Goal: Task Accomplishment & Management: Complete application form

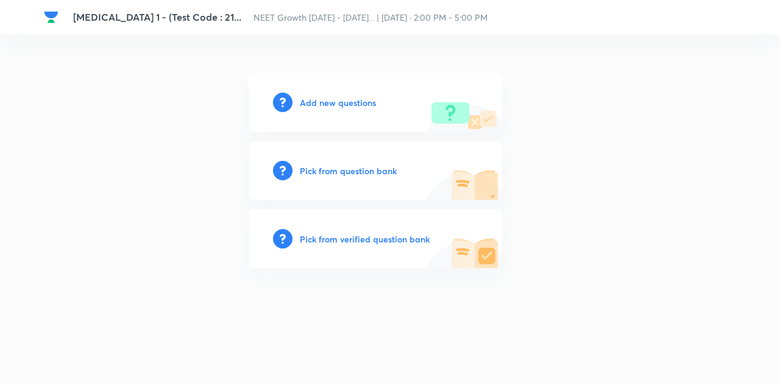
click at [352, 100] on h6 "Add new questions" at bounding box center [338, 102] width 76 height 13
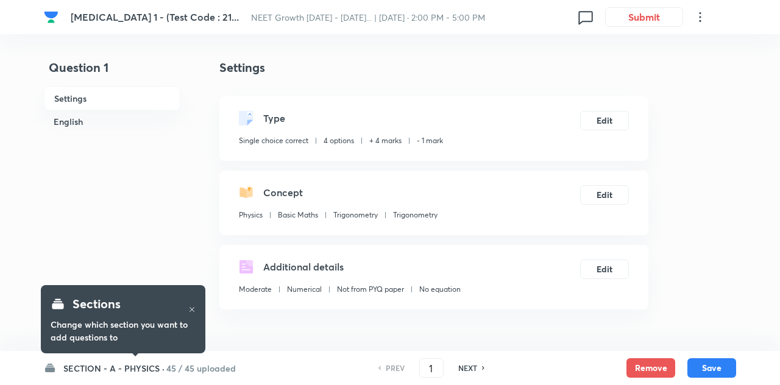
checkbox input "true"
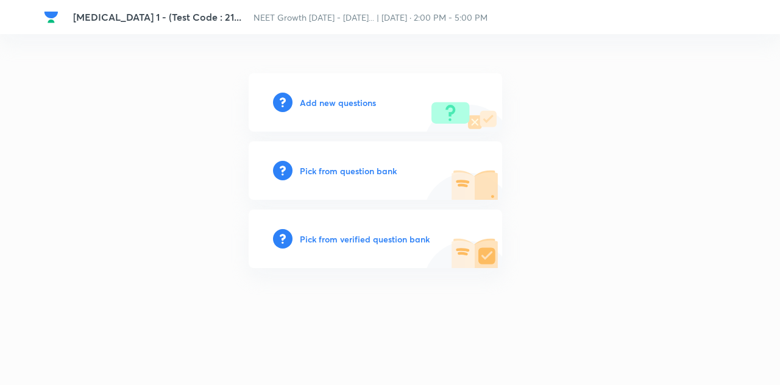
click at [351, 99] on h6 "Add new questions" at bounding box center [338, 102] width 76 height 13
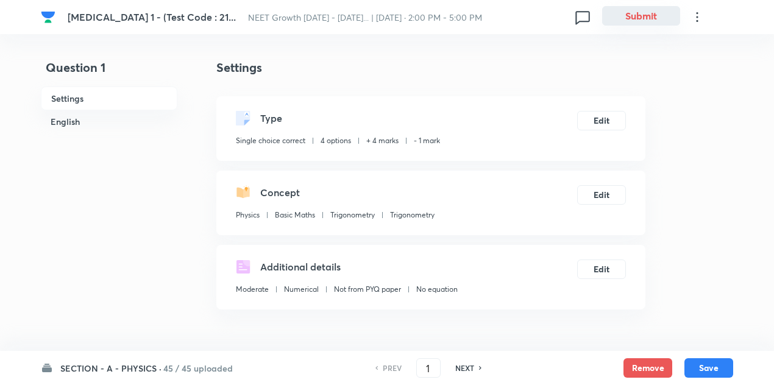
click at [657, 13] on button "Submit" at bounding box center [641, 16] width 78 height 20
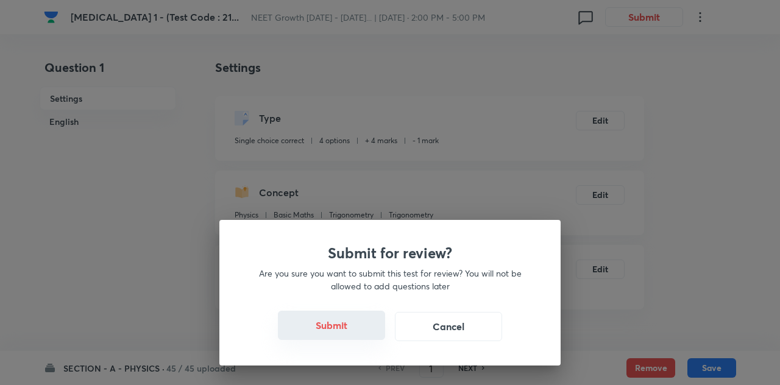
click at [353, 321] on button "Submit" at bounding box center [331, 325] width 107 height 29
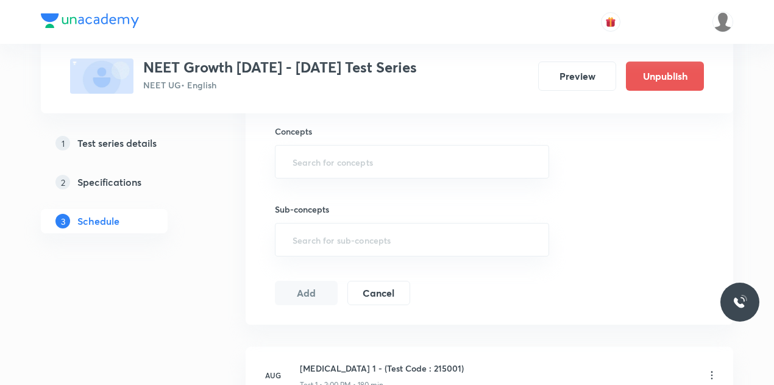
scroll to position [862, 0]
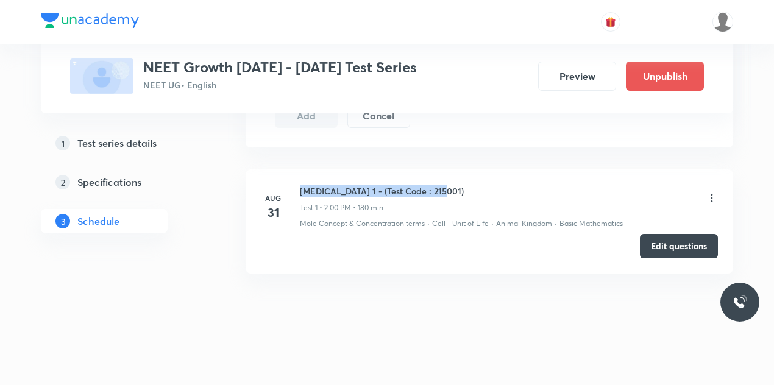
drag, startPoint x: 435, startPoint y: 188, endPoint x: 296, endPoint y: 183, distance: 139.0
click at [296, 185] on div "Aug 31 Minor Test 1 - (Test Code : 215001) Test 1 • 2:00 PM • 180 min Mole Conc…" at bounding box center [489, 207] width 457 height 44
copy h6 "Minor Test 1 - (Test Code : 215001)"
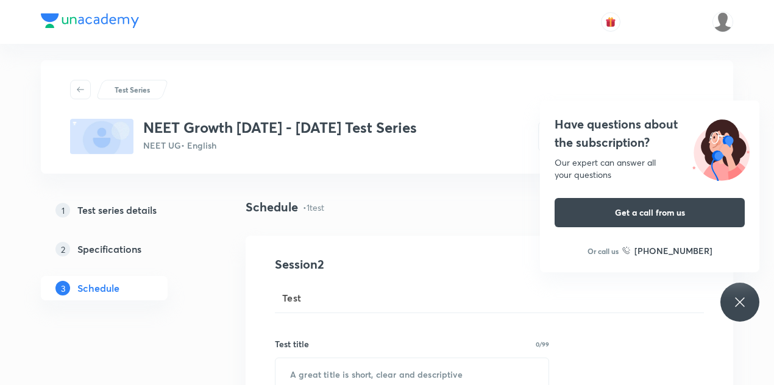
scroll to position [0, 0]
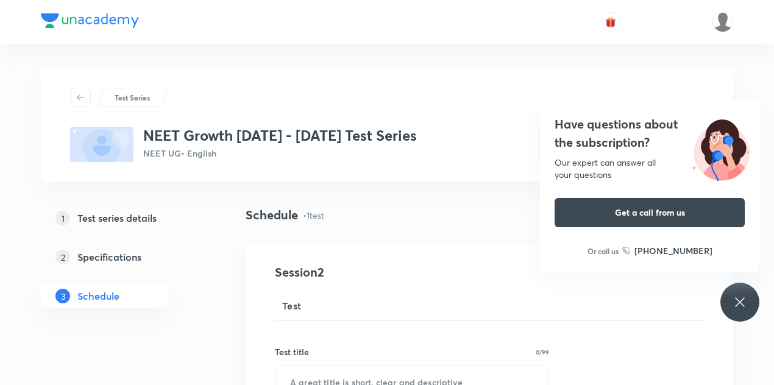
click at [749, 294] on div "Have questions about the subscription? Our expert can answer all your questions…" at bounding box center [739, 302] width 39 height 39
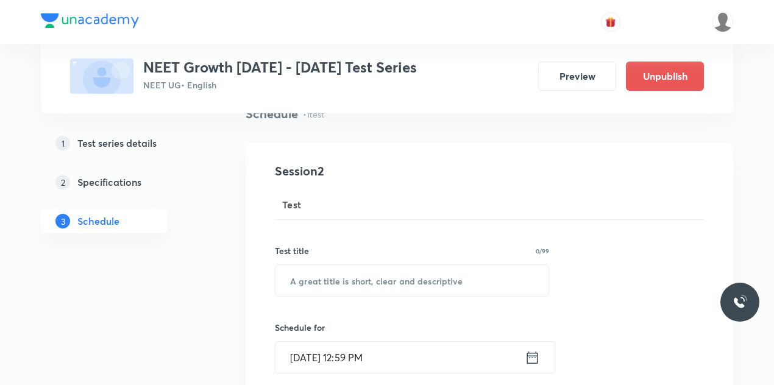
scroll to position [101, 0]
click at [321, 210] on div "Test" at bounding box center [489, 205] width 429 height 29
click at [332, 273] on input "text" at bounding box center [411, 281] width 273 height 31
paste input "Minor Test 1 - (Test Code : 215001)"
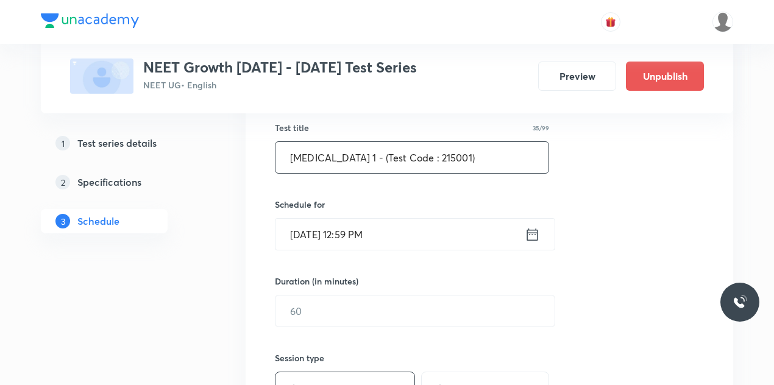
scroll to position [225, 0]
type input "Minor Test 1 - (Test Code : 215001)"
click at [533, 235] on icon at bounding box center [532, 234] width 15 height 17
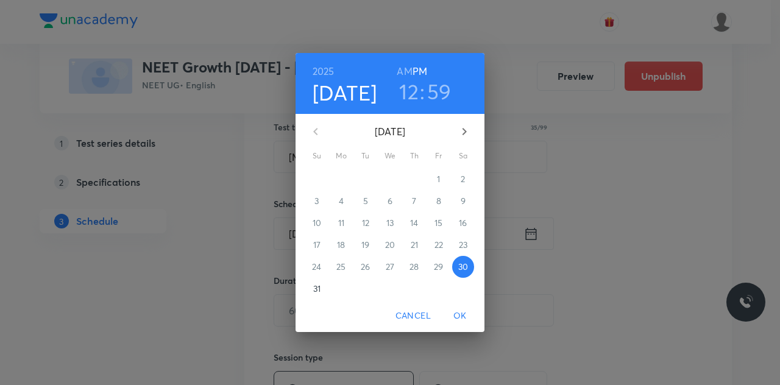
click at [321, 292] on span "31" at bounding box center [317, 289] width 22 height 12
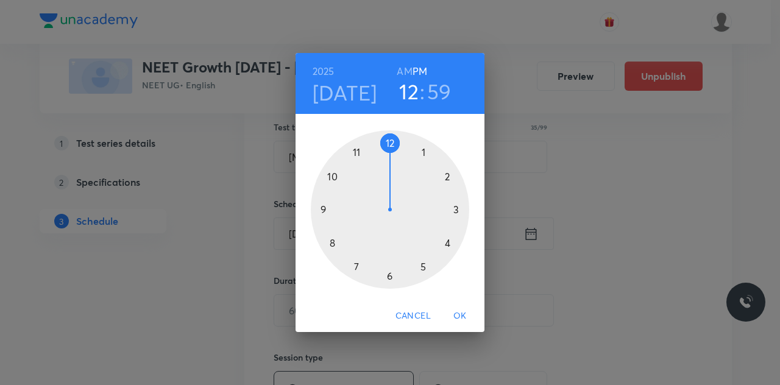
click at [412, 86] on h3 "12" at bounding box center [409, 92] width 20 height 26
click at [449, 179] on div at bounding box center [390, 209] width 158 height 158
click at [404, 143] on div at bounding box center [390, 209] width 158 height 158
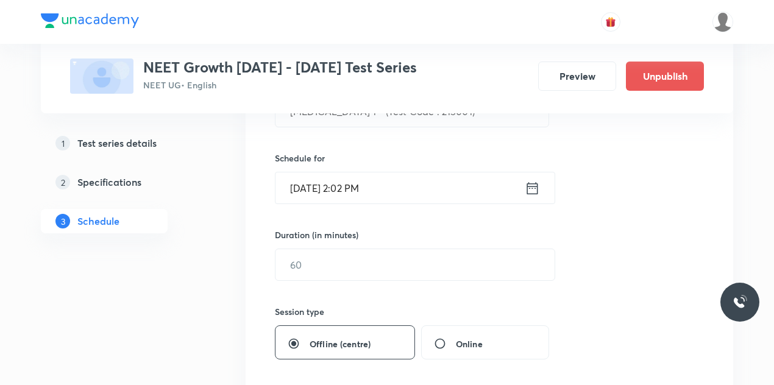
scroll to position [274, 0]
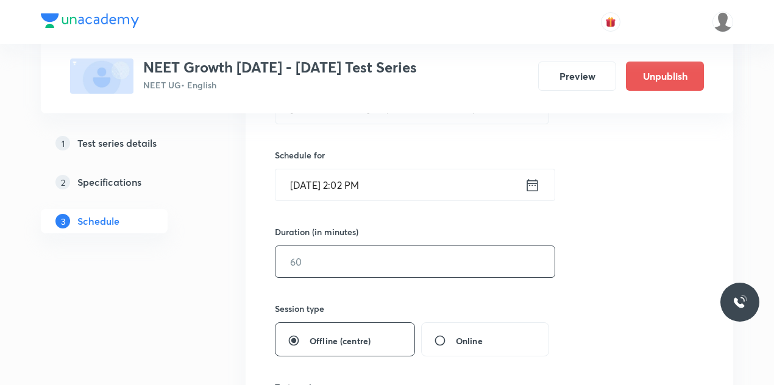
click at [383, 268] on input "text" at bounding box center [414, 261] width 279 height 31
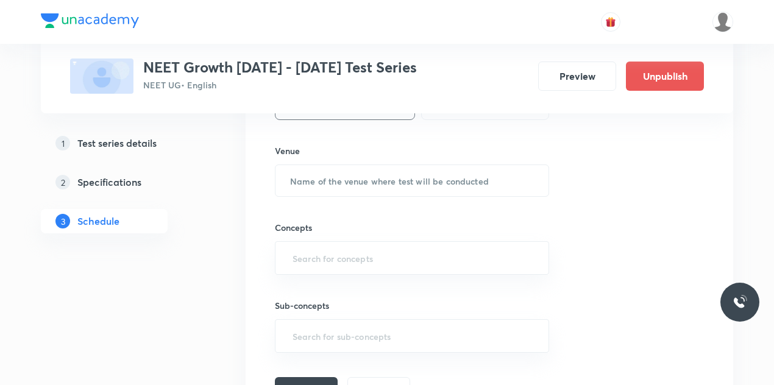
scroll to position [589, 0]
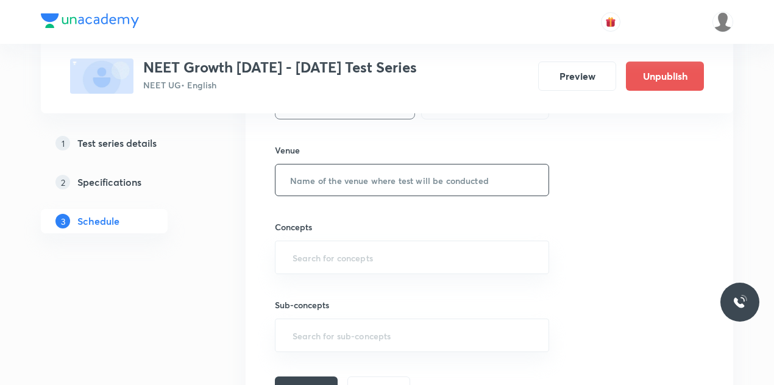
type input "180"
click at [331, 183] on input "text" at bounding box center [411, 180] width 273 height 31
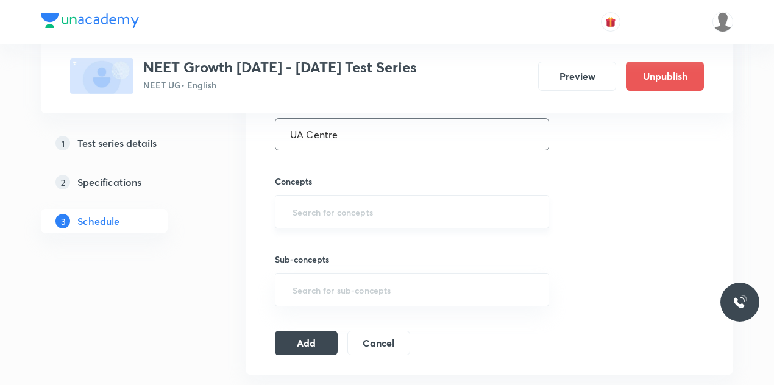
type input "UA Centre"
click at [375, 202] on input "text" at bounding box center [412, 212] width 244 height 23
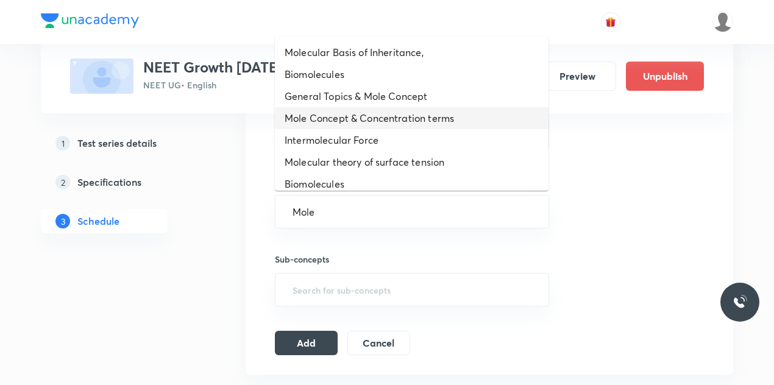
type input "Mole"
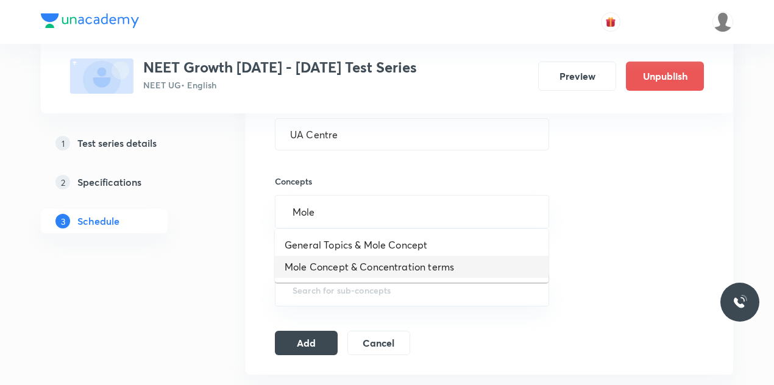
click at [399, 265] on li "Mole Concept & Concentration terms" at bounding box center [412, 267] width 274 height 22
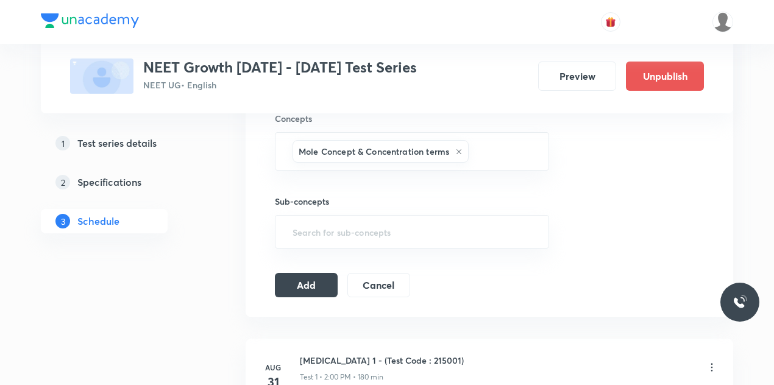
scroll to position [710, 0]
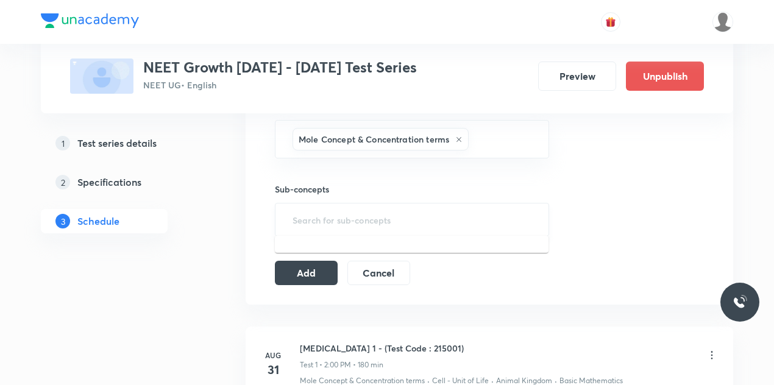
click at [374, 219] on input "text" at bounding box center [412, 219] width 244 height 23
click at [299, 267] on button "Add" at bounding box center [306, 272] width 63 height 24
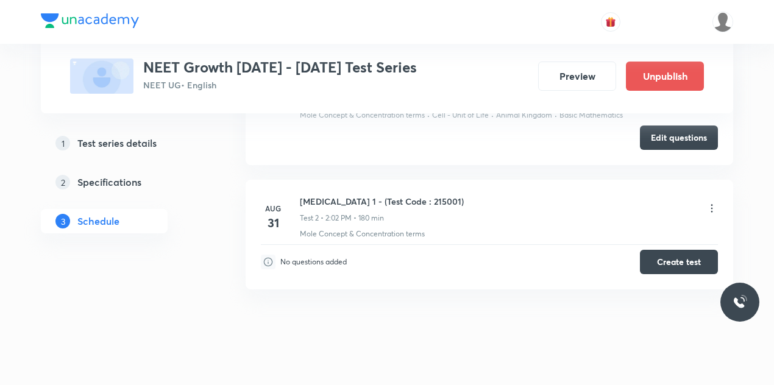
scroll to position [274, 0]
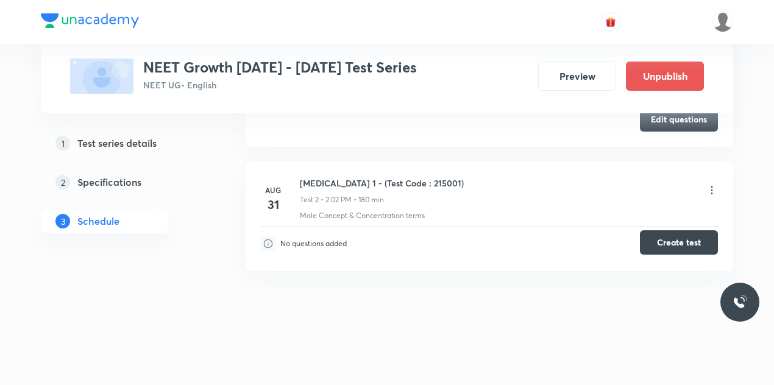
click at [674, 242] on button "Create test" at bounding box center [679, 242] width 78 height 24
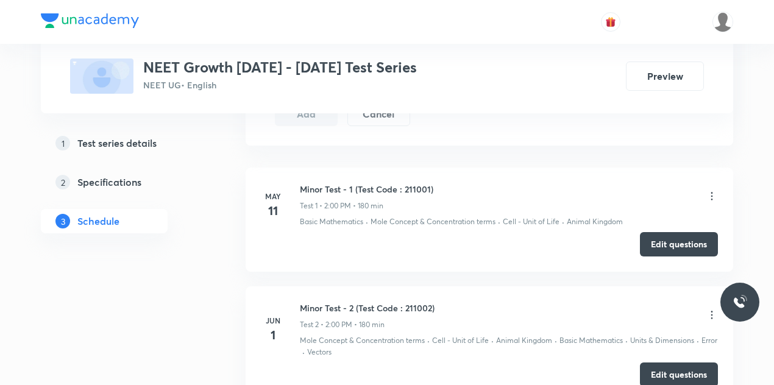
scroll to position [864, 0]
click at [666, 237] on button "Edit questions" at bounding box center [679, 243] width 78 height 24
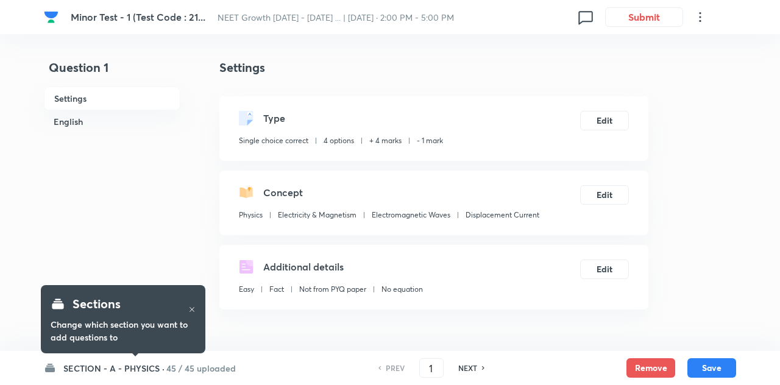
checkbox input "true"
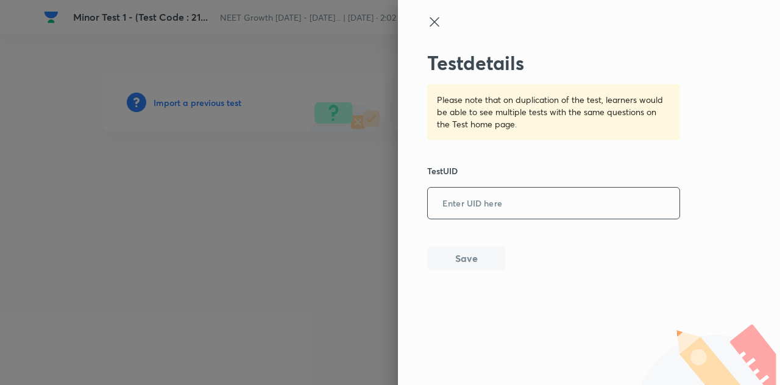
click at [555, 204] on input "text" at bounding box center [554, 204] width 252 height 30
paste input "MCT13C56PE"
type input "MCT13C56PE"
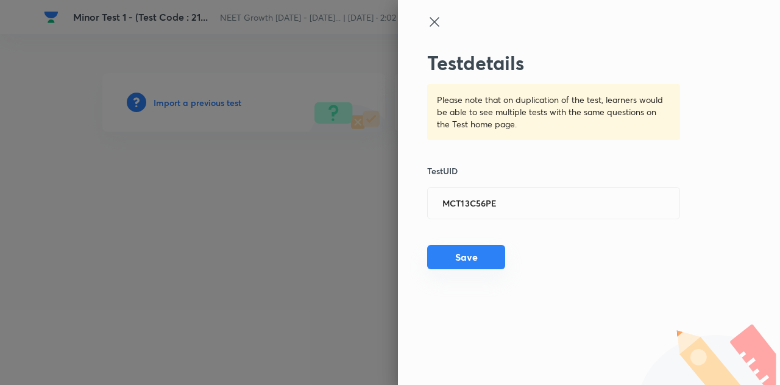
click at [474, 264] on button "Save" at bounding box center [466, 257] width 78 height 24
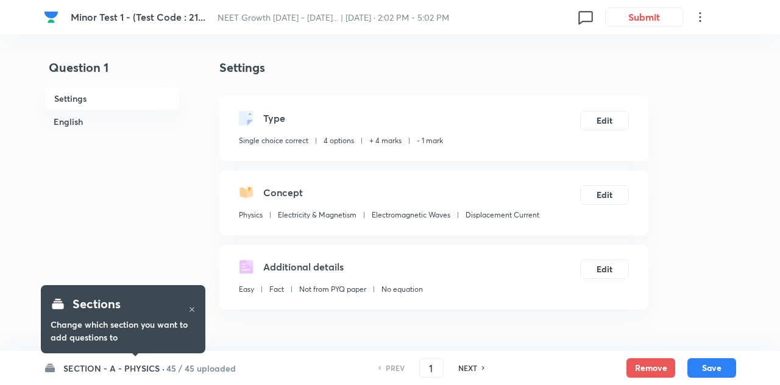
checkbox input "true"
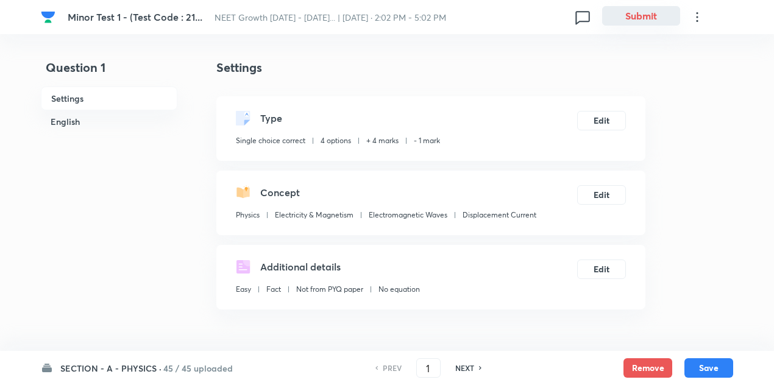
click at [655, 19] on button "Submit" at bounding box center [641, 16] width 78 height 20
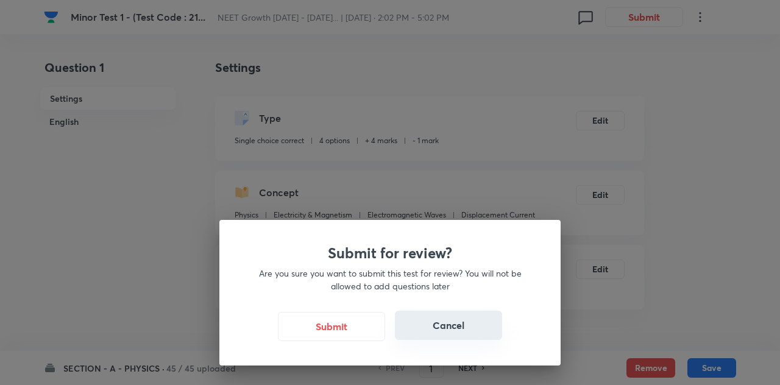
click at [481, 319] on button "Cancel" at bounding box center [448, 325] width 107 height 29
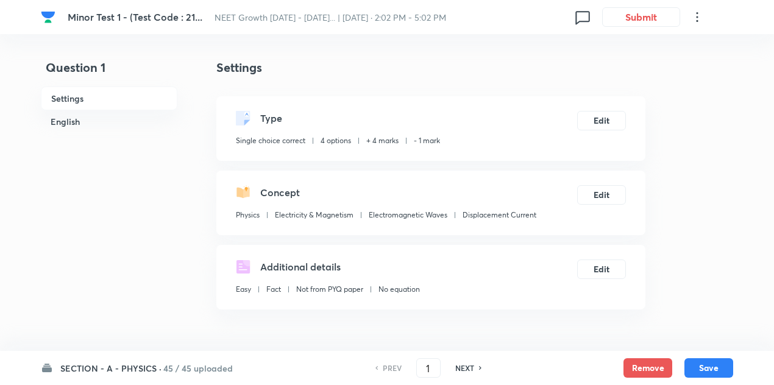
click at [169, 368] on h6 "45 / 45 uploaded" at bounding box center [197, 368] width 69 height 13
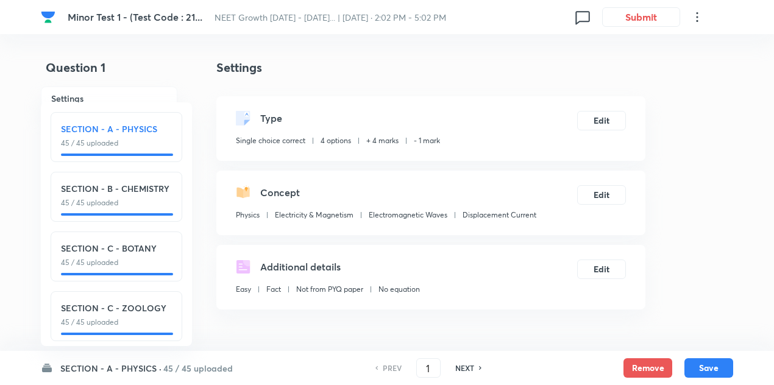
scroll to position [14, 0]
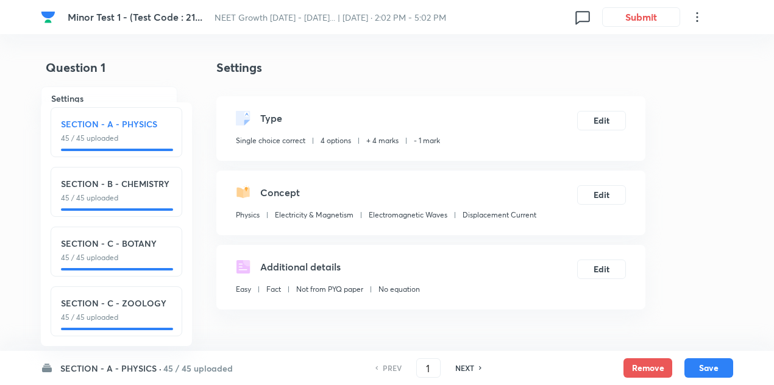
click at [630, 15] on button "Submit" at bounding box center [641, 16] width 78 height 20
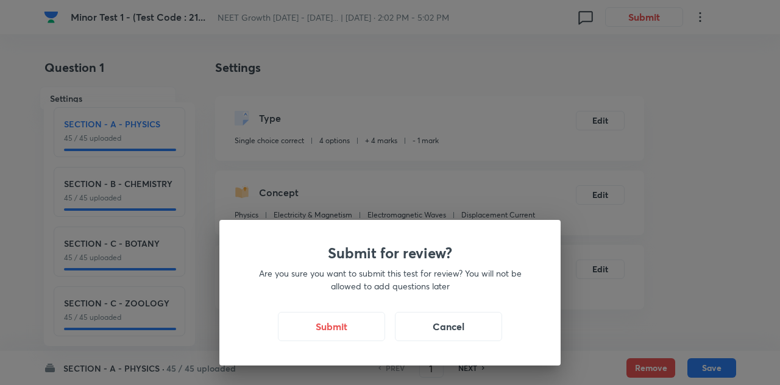
click at [362, 311] on div "Submit for review? Are you sure you want to submit this test for review? You wi…" at bounding box center [389, 293] width 341 height 146
click at [362, 320] on button "Submit" at bounding box center [331, 325] width 107 height 29
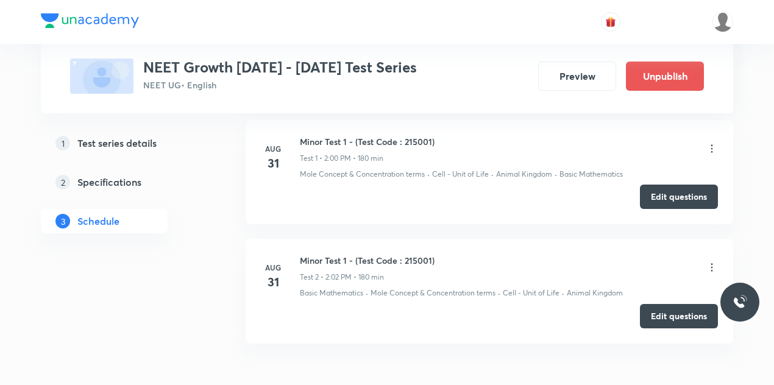
scroll to position [845, 0]
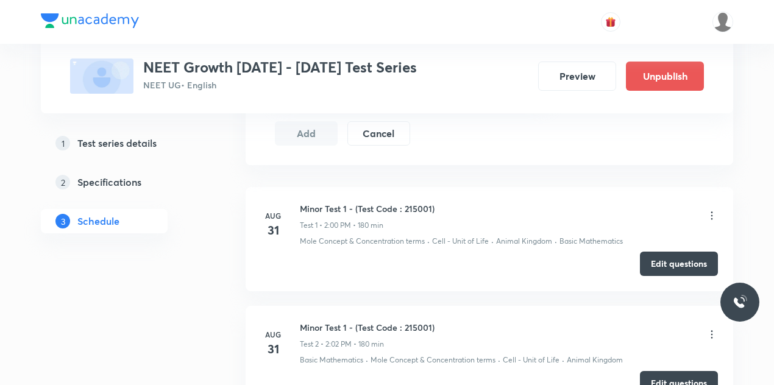
click at [712, 213] on icon at bounding box center [712, 215] width 2 height 8
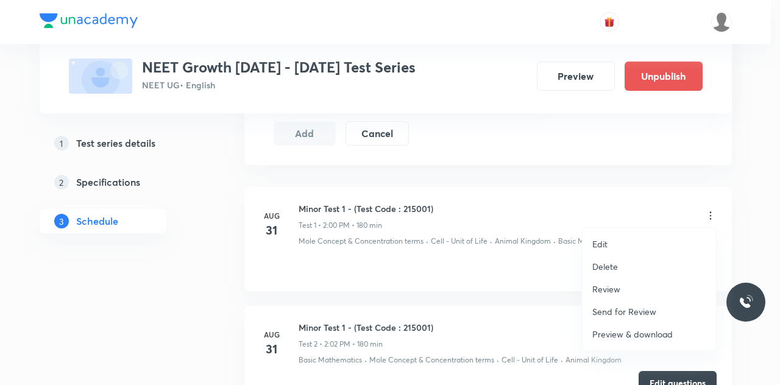
click at [613, 263] on p "Delete" at bounding box center [605, 266] width 26 height 13
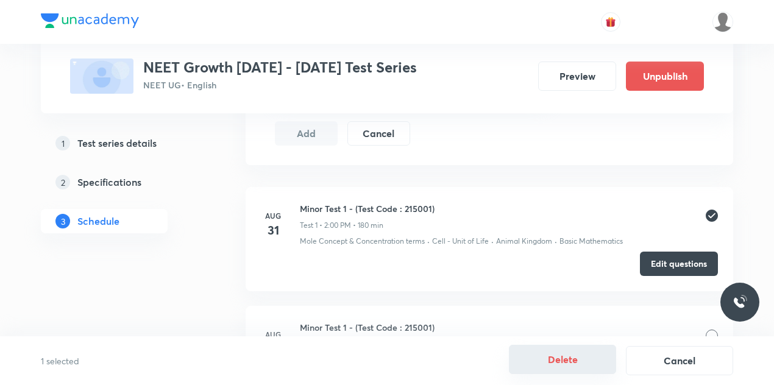
click at [563, 363] on button "Delete" at bounding box center [562, 359] width 107 height 29
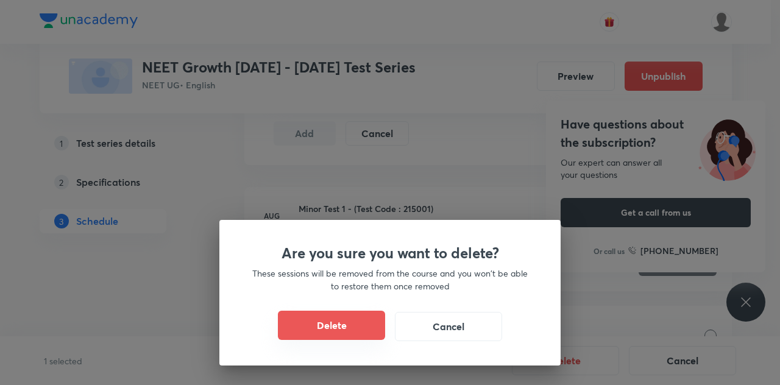
click at [341, 321] on button "Delete" at bounding box center [331, 325] width 107 height 29
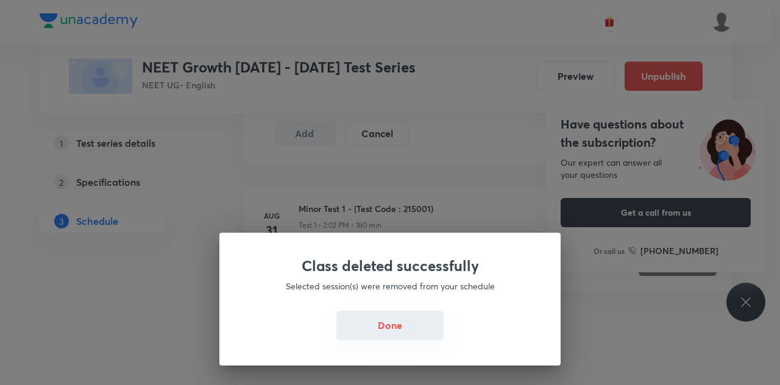
click at [393, 333] on button "Done" at bounding box center [389, 325] width 107 height 29
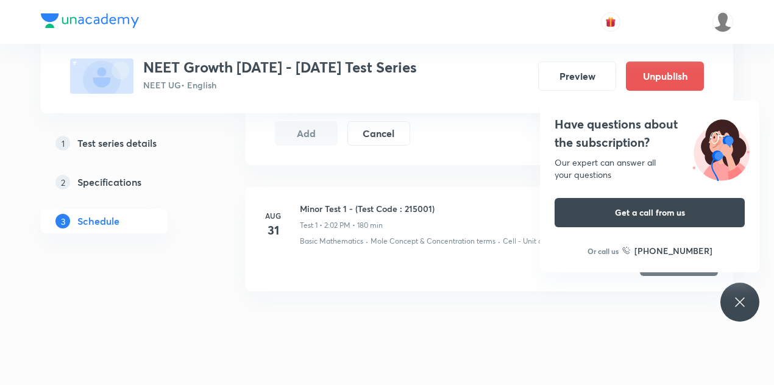
click at [745, 299] on icon at bounding box center [740, 302] width 15 height 15
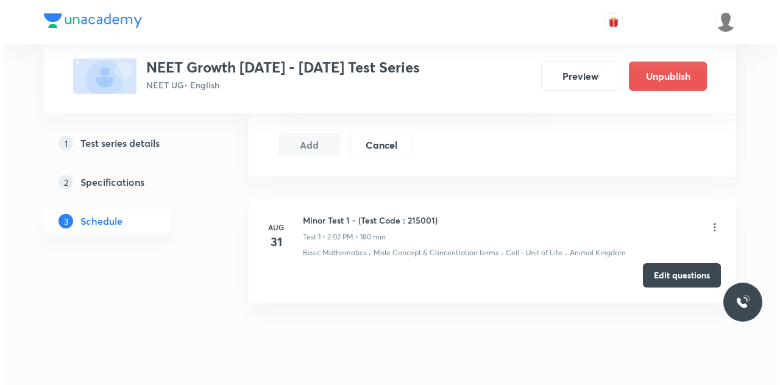
scroll to position [857, 0]
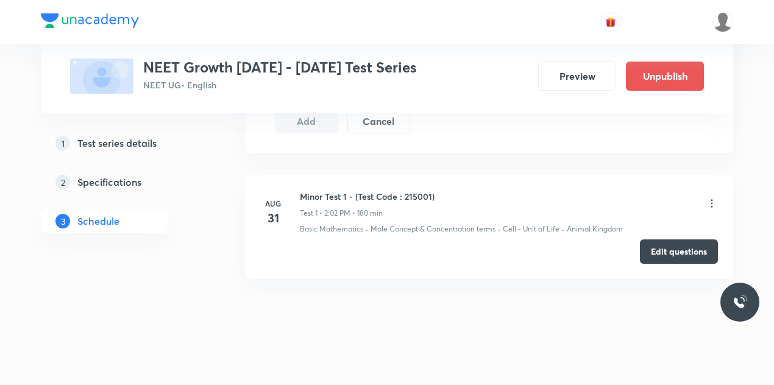
click at [710, 197] on icon at bounding box center [712, 203] width 12 height 12
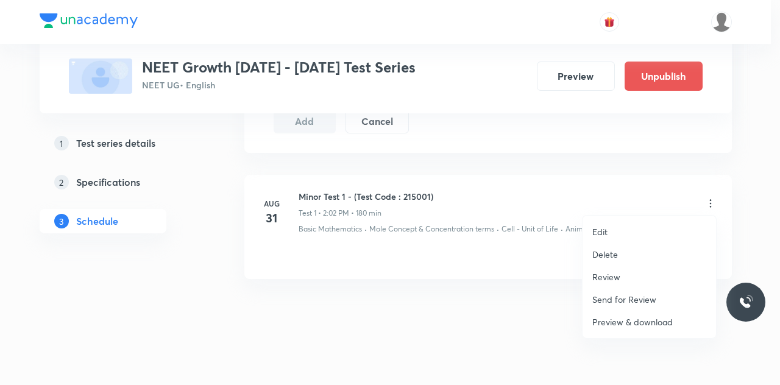
click at [622, 232] on li "Edit" at bounding box center [649, 232] width 133 height 23
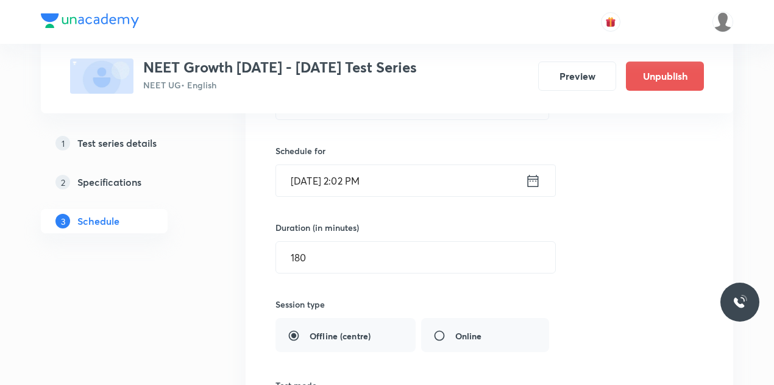
scroll to position [275, 0]
click at [366, 183] on input "Aug 31, 2025, 2:02 PM" at bounding box center [400, 181] width 249 height 31
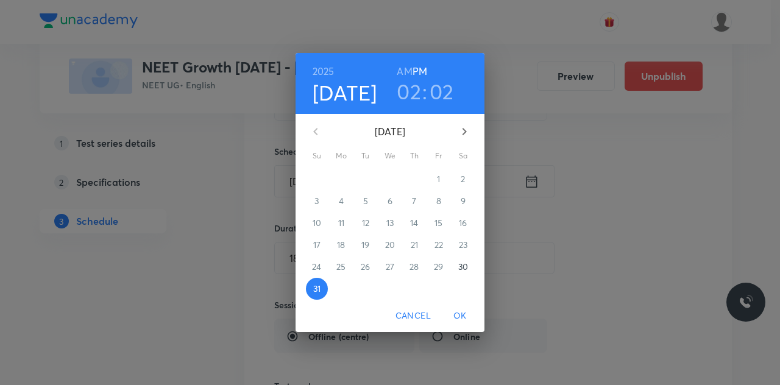
click at [439, 90] on h3 "02" at bounding box center [442, 92] width 24 height 26
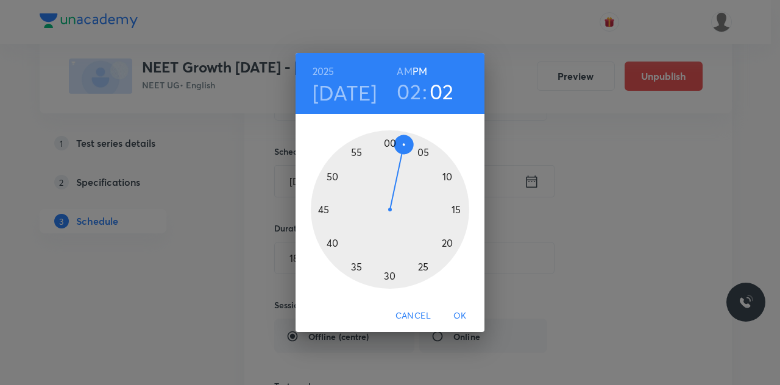
click at [389, 142] on div at bounding box center [390, 209] width 158 height 158
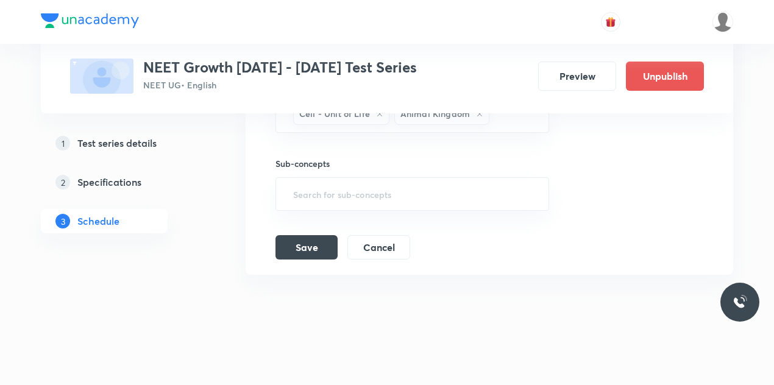
scroll to position [776, 0]
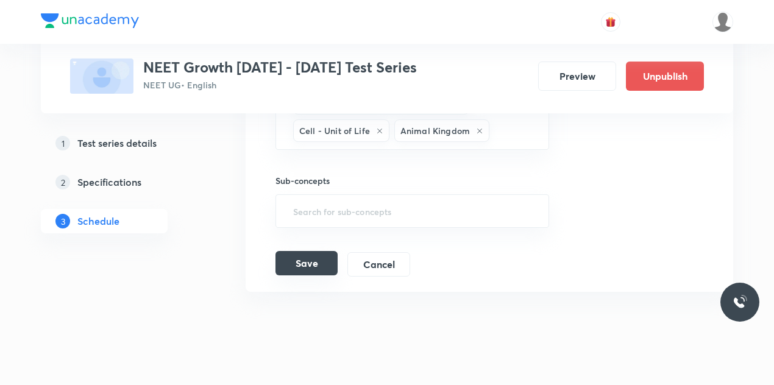
click at [285, 252] on button "Save" at bounding box center [306, 263] width 62 height 24
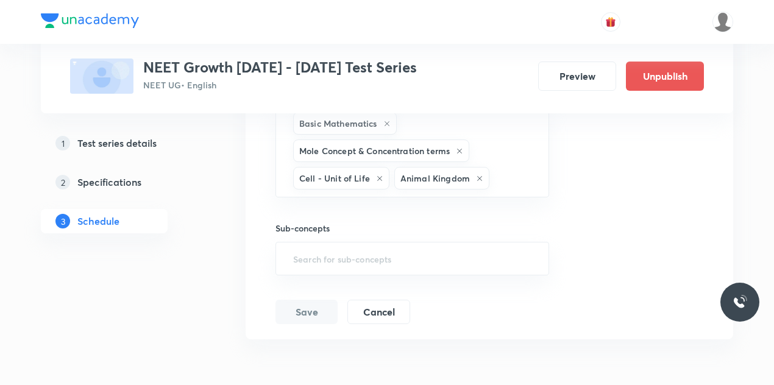
scroll to position [794, 0]
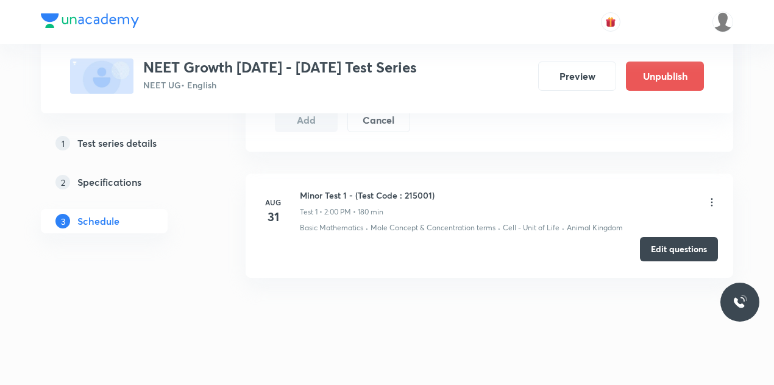
click at [682, 249] on button "Edit questions" at bounding box center [679, 249] width 78 height 24
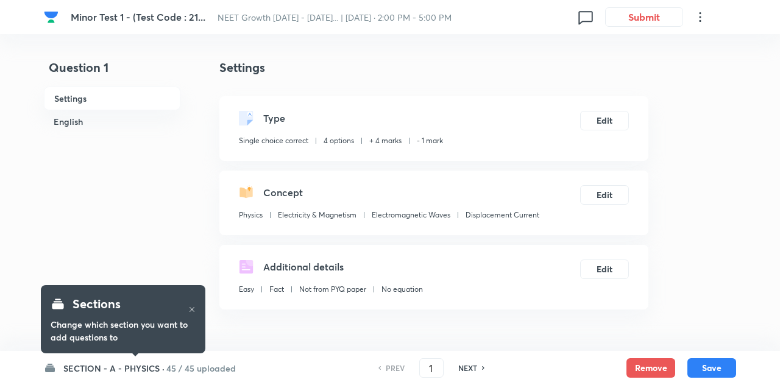
checkbox input "true"
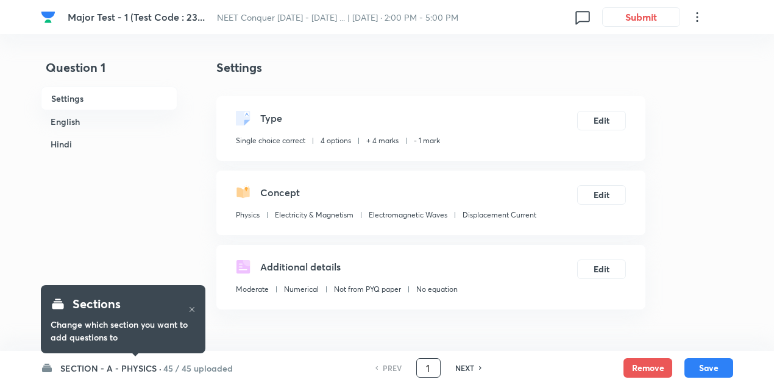
click at [432, 363] on input "1" at bounding box center [428, 368] width 23 height 21
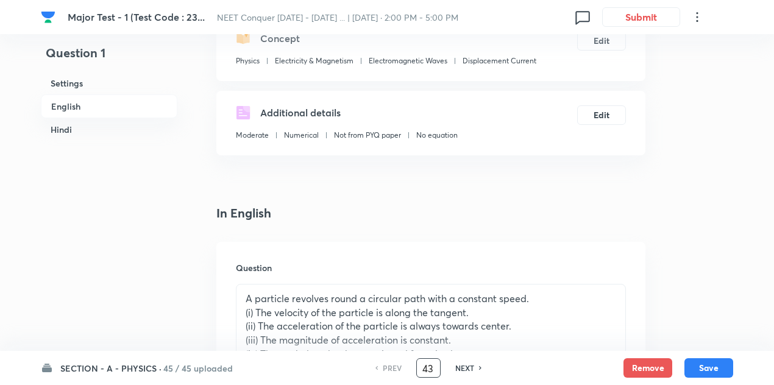
scroll to position [322, 0]
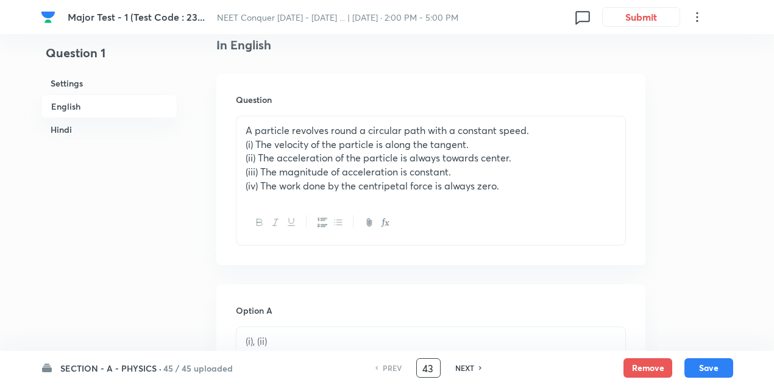
type input "43"
checkbox input "false"
checkbox input "true"
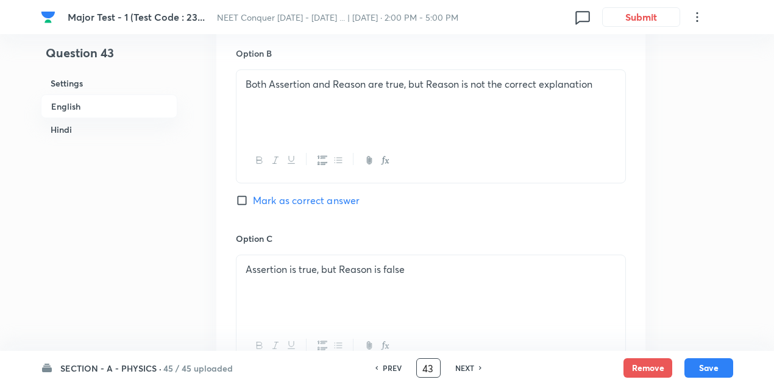
scroll to position [686, 0]
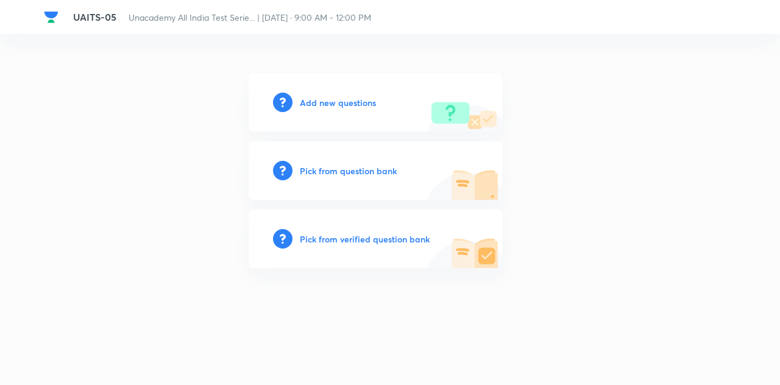
click at [329, 101] on h6 "Add new questions" at bounding box center [338, 102] width 76 height 13
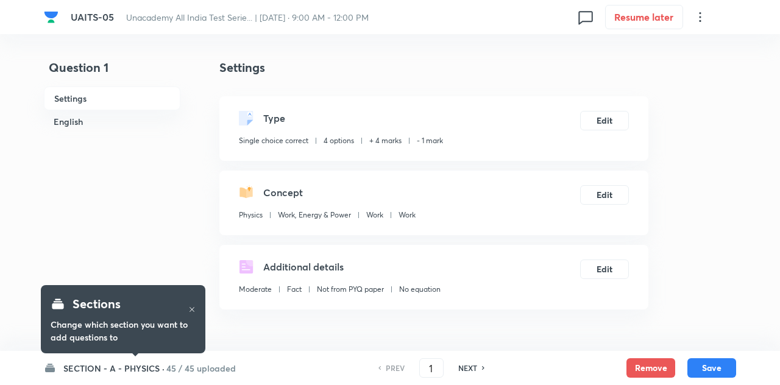
checkbox input "true"
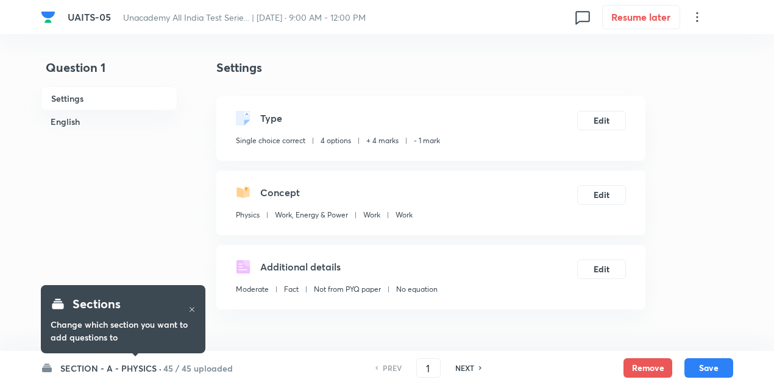
click at [179, 366] on h6 "45 / 45 uploaded" at bounding box center [197, 368] width 69 height 13
